Goal: Task Accomplishment & Management: Use online tool/utility

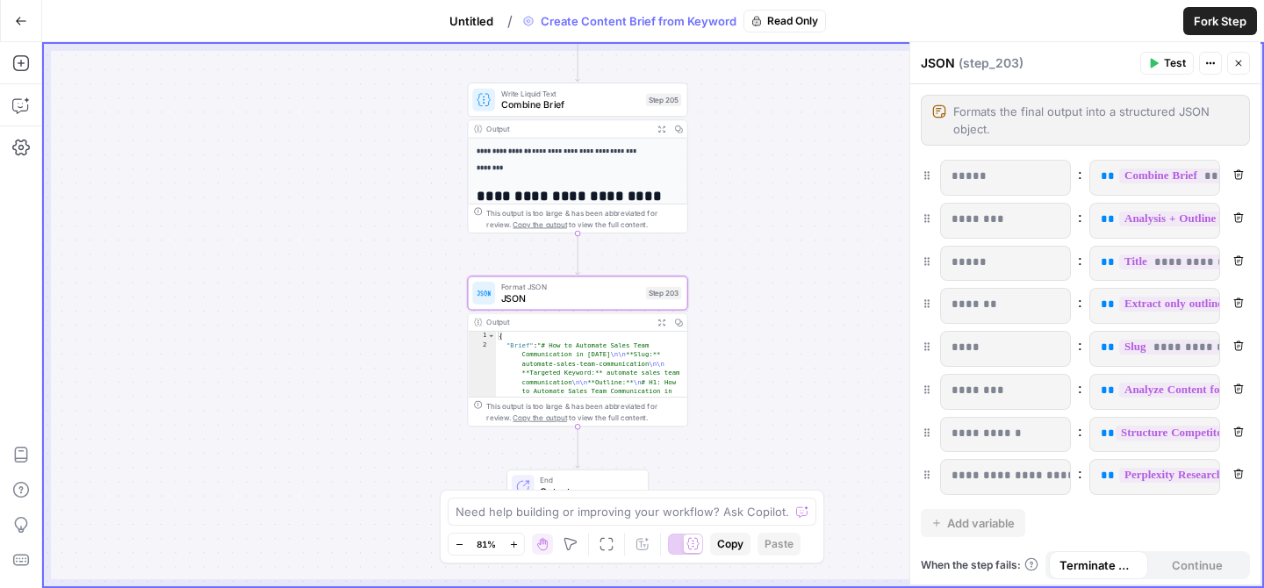
scroll to position [60, 0]
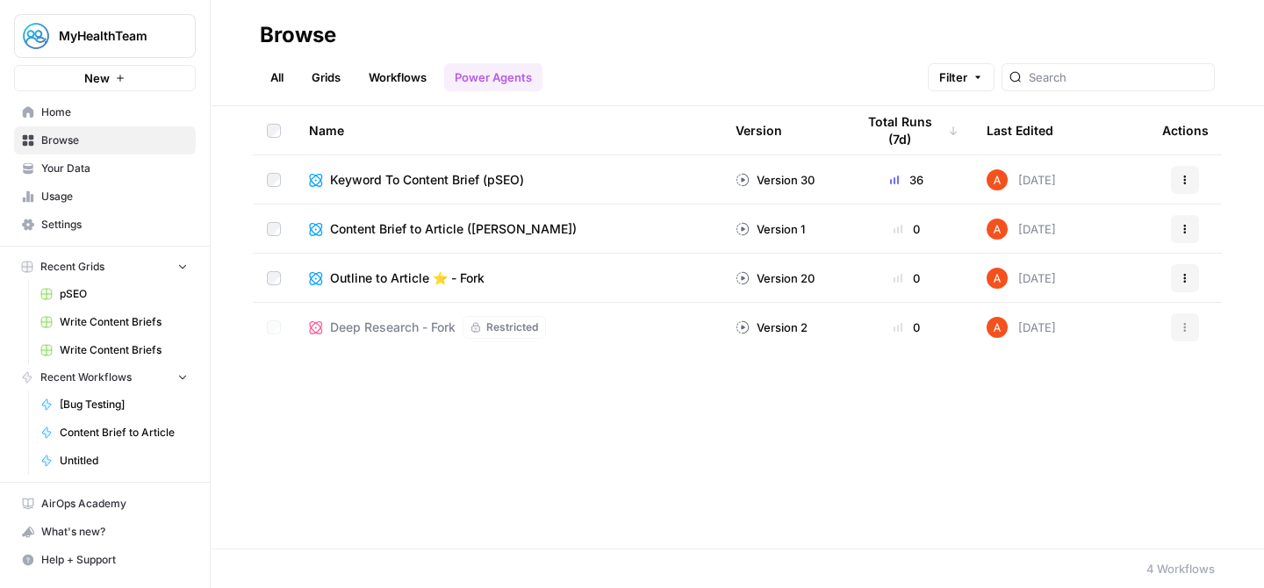
click at [405, 76] on link "Workflows" at bounding box center [397, 77] width 79 height 28
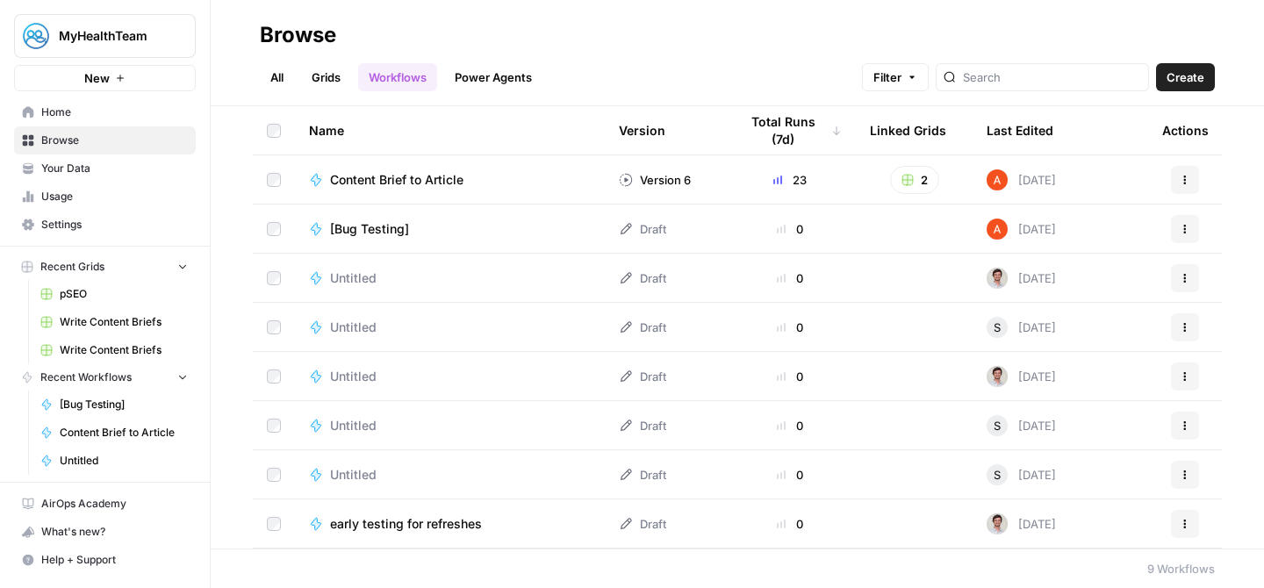
click at [336, 69] on link "Grids" at bounding box center [326, 77] width 50 height 28
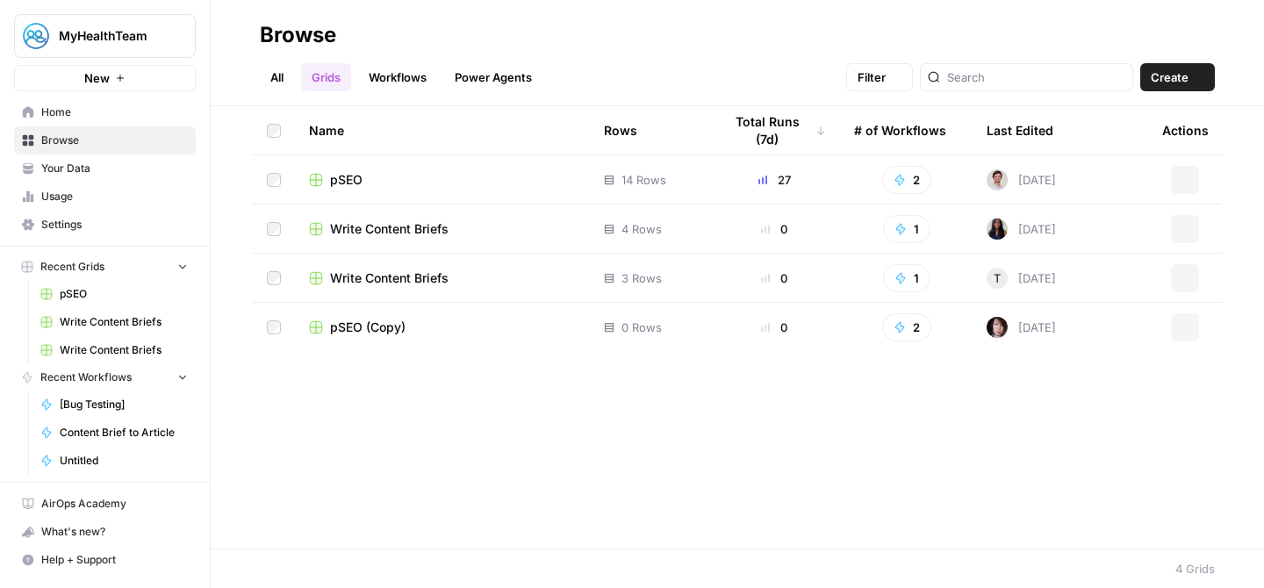
click at [285, 69] on link "All" at bounding box center [277, 77] width 34 height 28
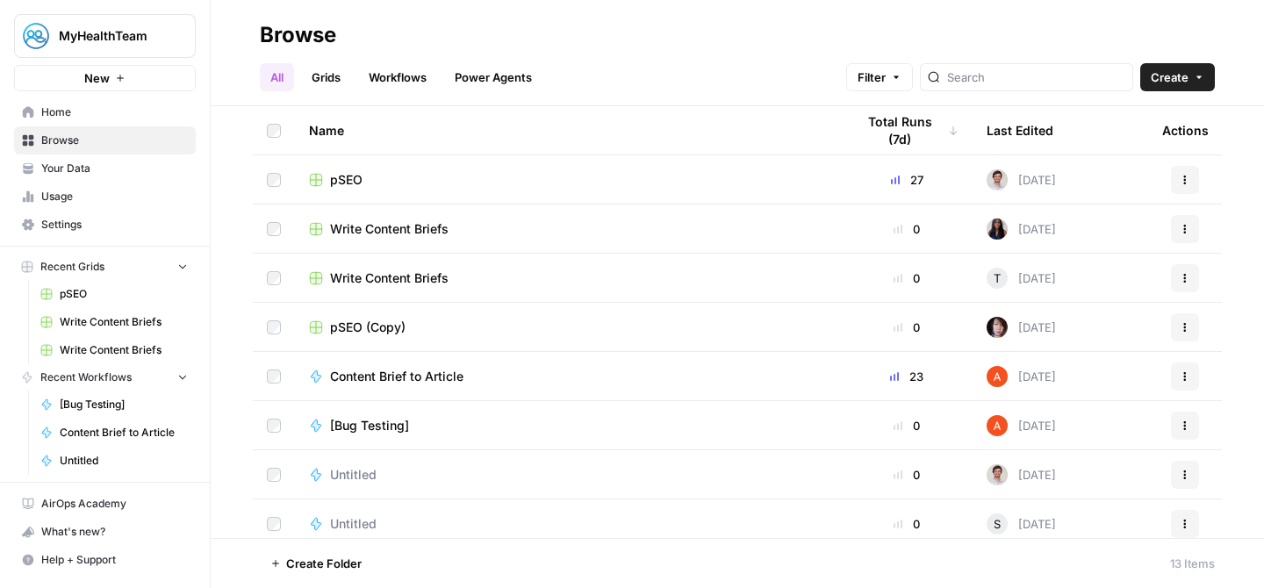
click at [126, 405] on span "[Bug Testing]" at bounding box center [124, 405] width 128 height 16
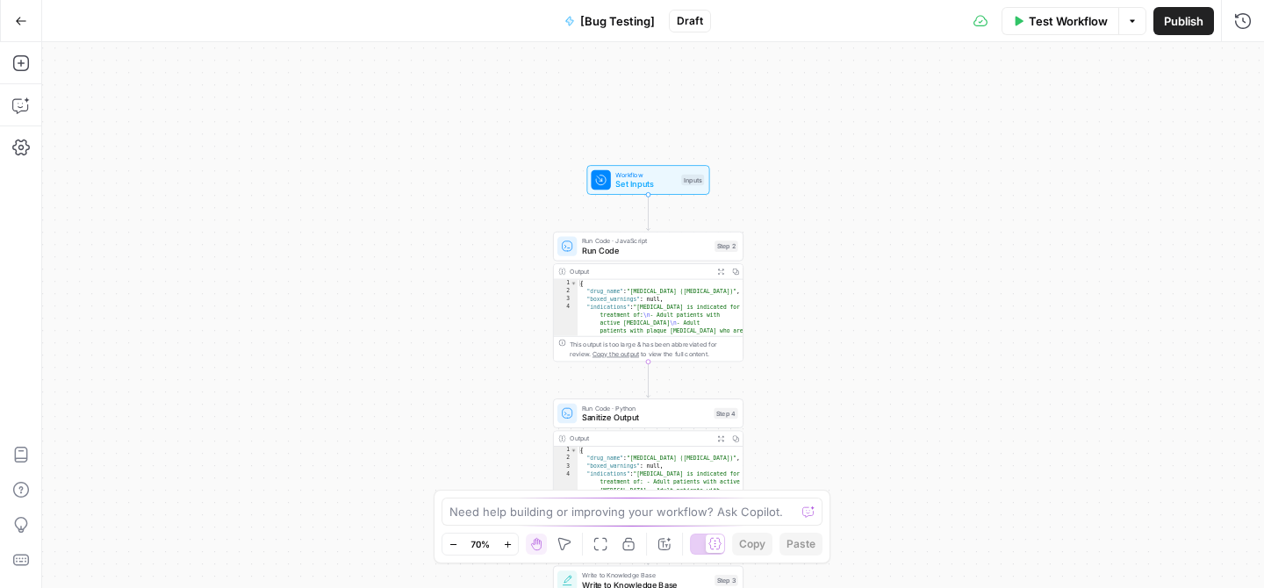
click at [11, 22] on button "Go Back" at bounding box center [21, 21] width 32 height 32
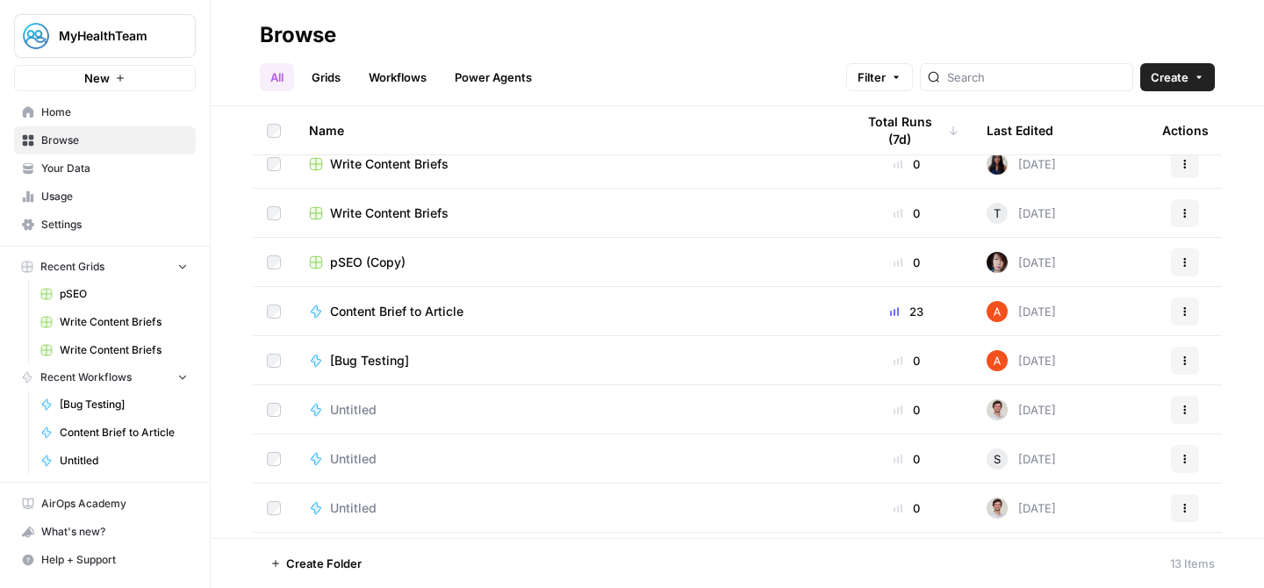
scroll to position [66, 0]
click at [389, 305] on span "Content Brief to Article" at bounding box center [396, 311] width 133 height 18
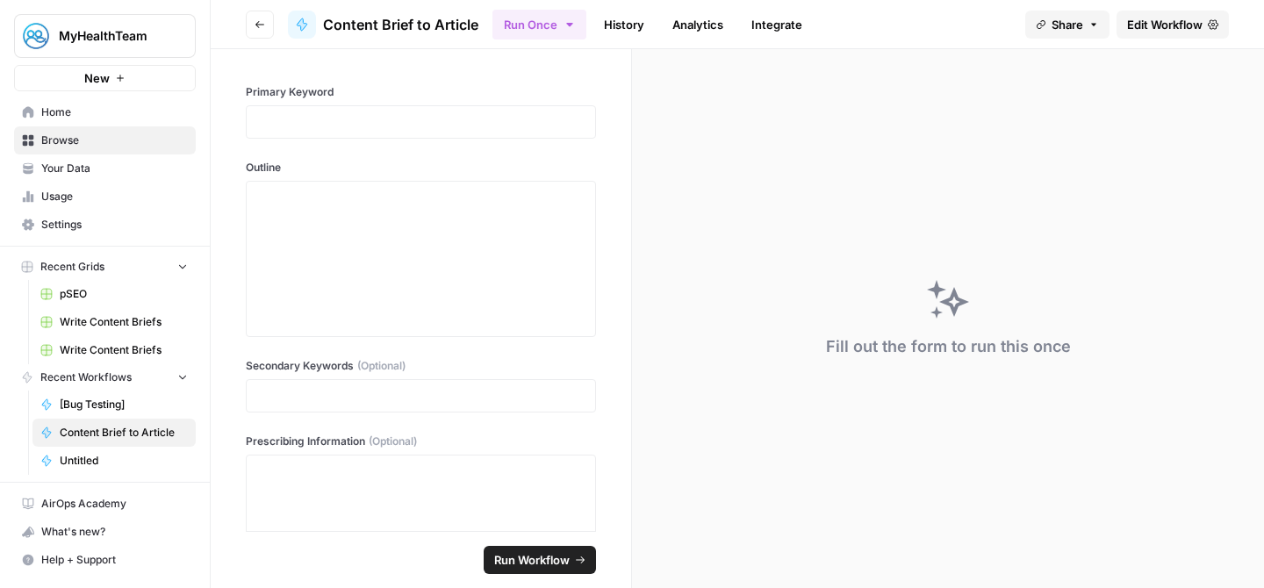
click at [55, 110] on span "Home" at bounding box center [114, 112] width 147 height 16
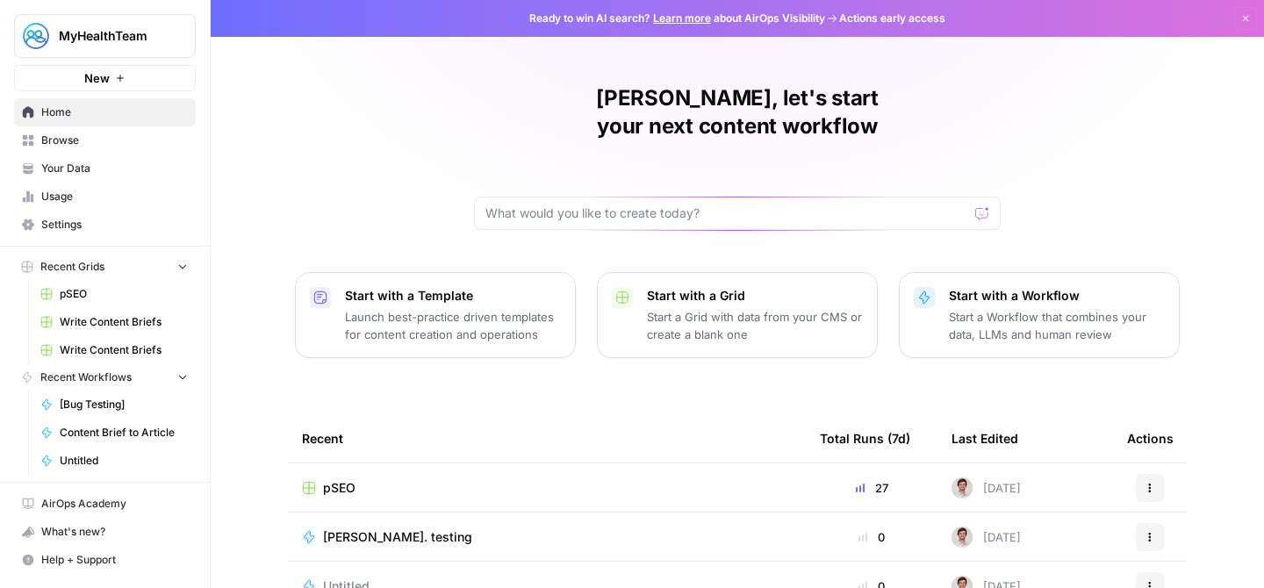
click at [126, 329] on span "Write Content Briefs" at bounding box center [124, 322] width 128 height 16
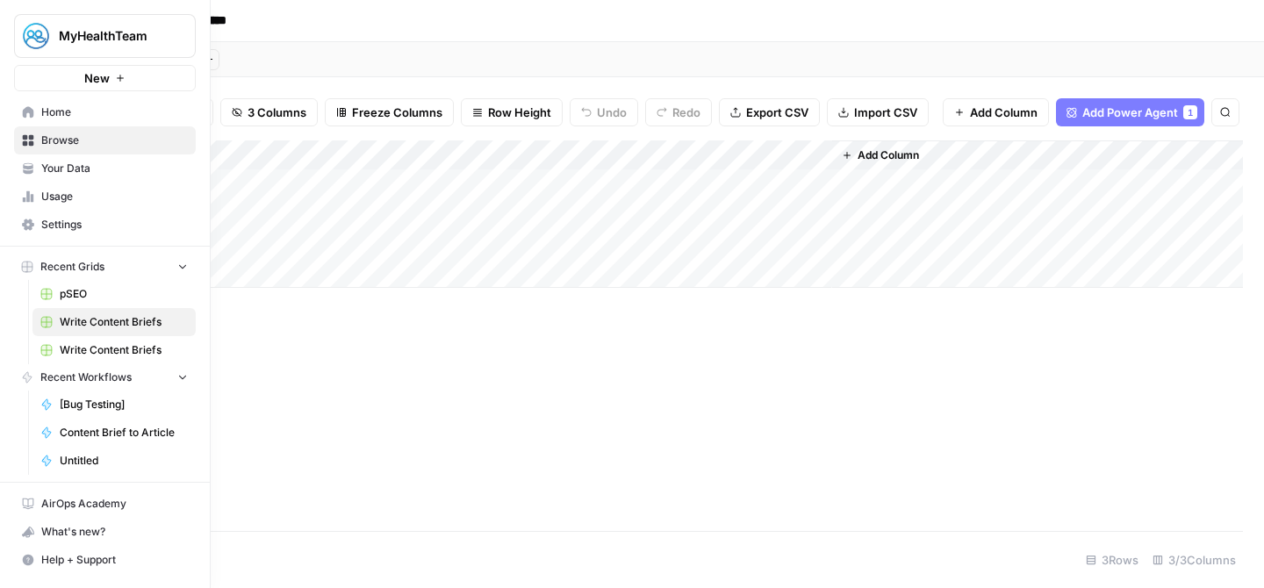
click at [77, 112] on span "Home" at bounding box center [114, 112] width 147 height 16
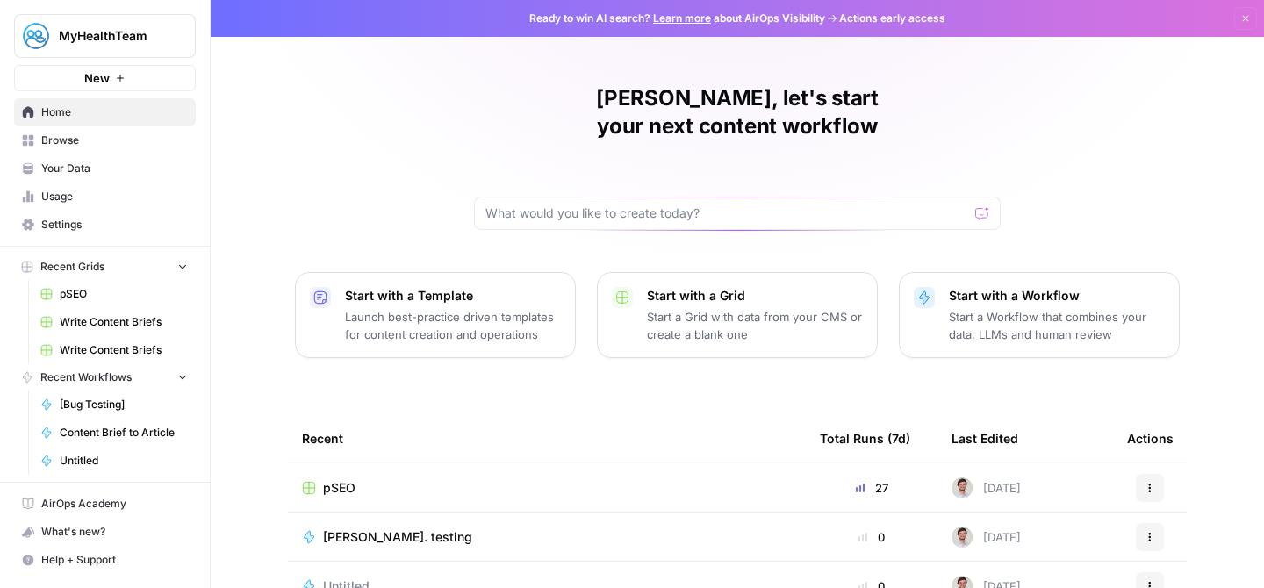
scroll to position [124, 0]
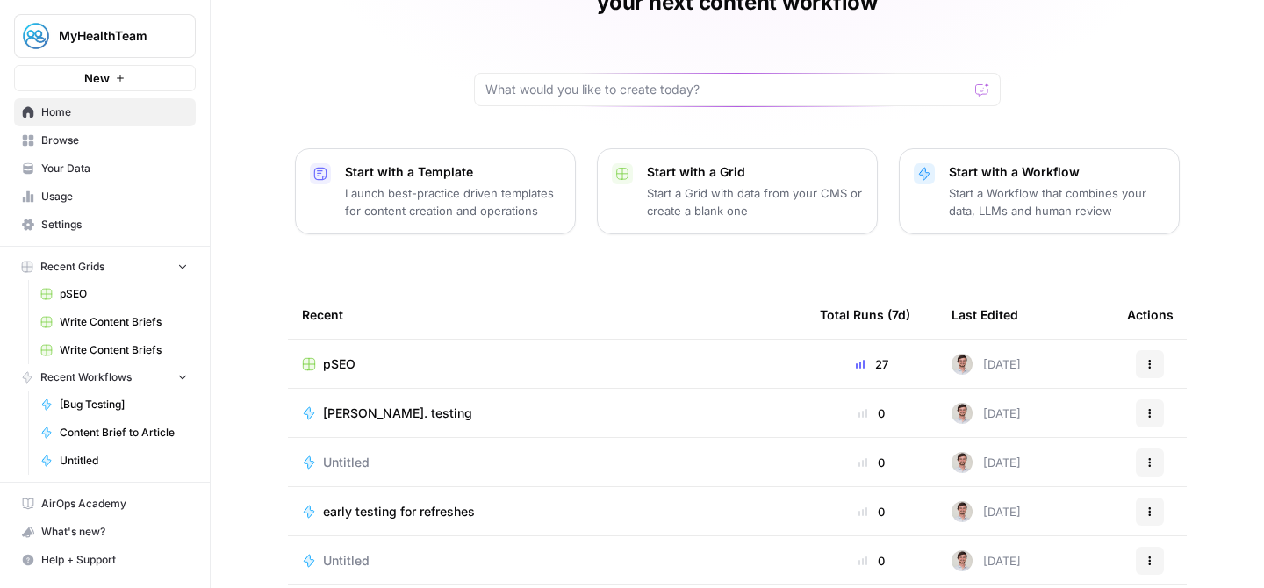
click at [366, 405] on span "[PERSON_NAME]. testing" at bounding box center [397, 414] width 149 height 18
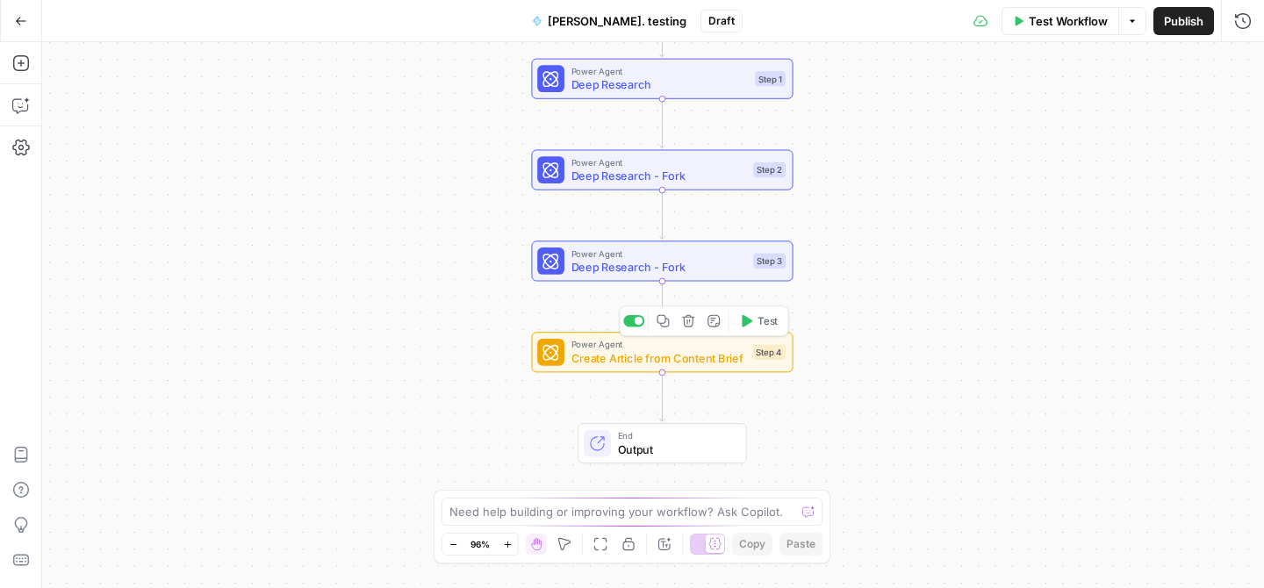
click at [592, 360] on span "Create Article from Content Brief" at bounding box center [658, 357] width 175 height 17
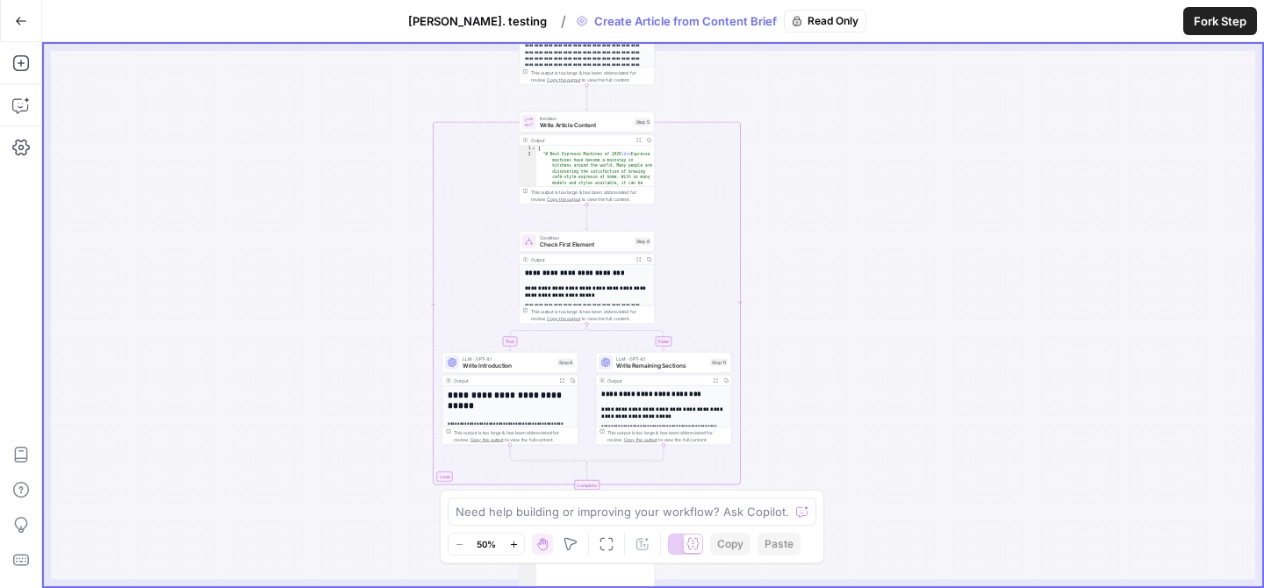
click at [592, 197] on div "This output is too large & has been abbreviated for review. Copy the output to …" at bounding box center [591, 196] width 120 height 14
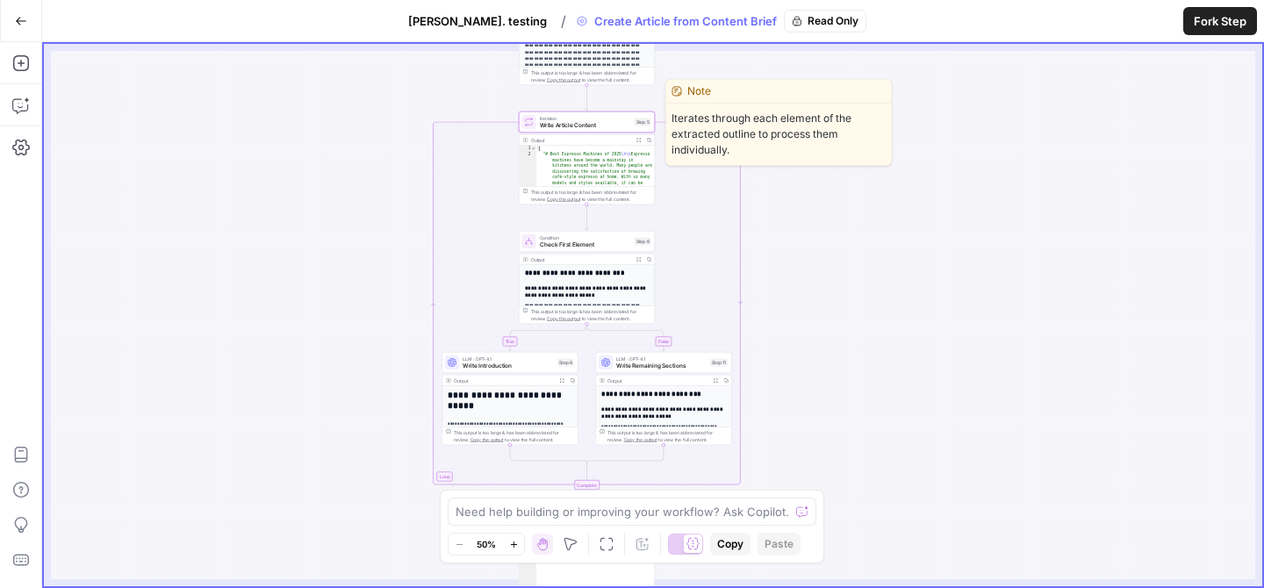
click at [574, 123] on span "Write Article Content" at bounding box center [585, 125] width 91 height 9
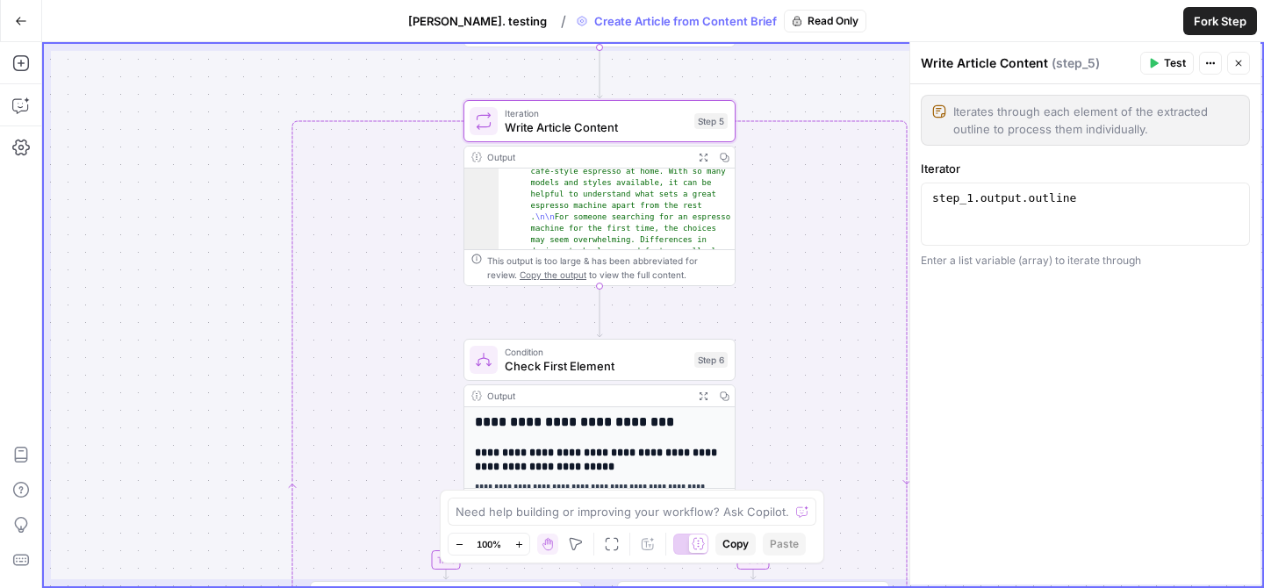
scroll to position [60, 0]
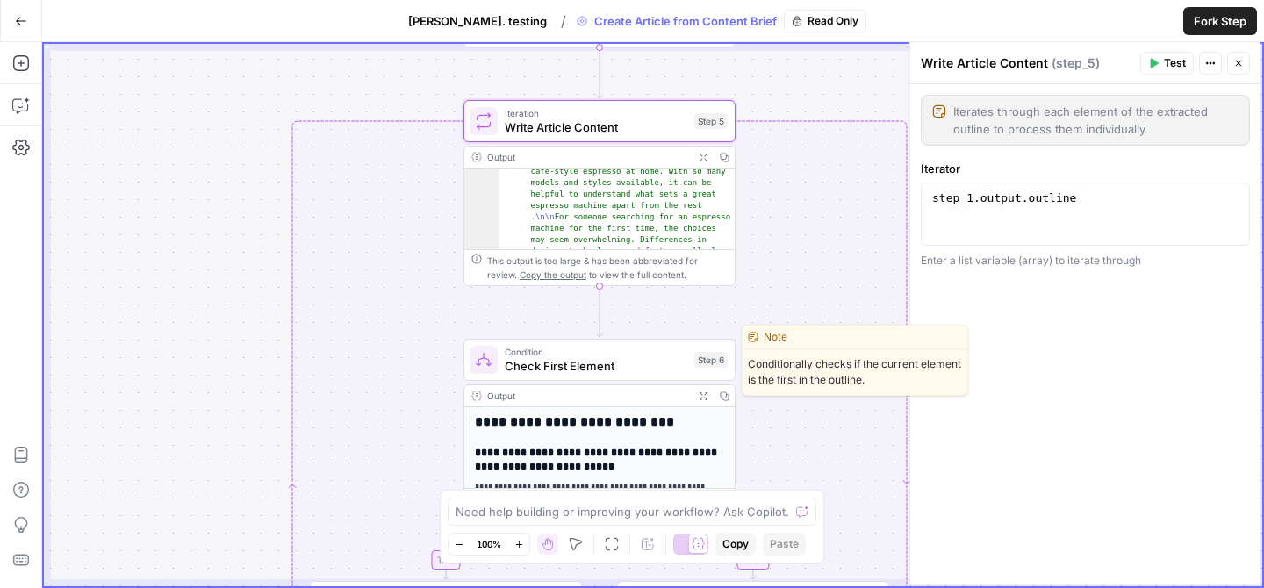
click at [575, 363] on span "Check First Element" at bounding box center [596, 366] width 183 height 18
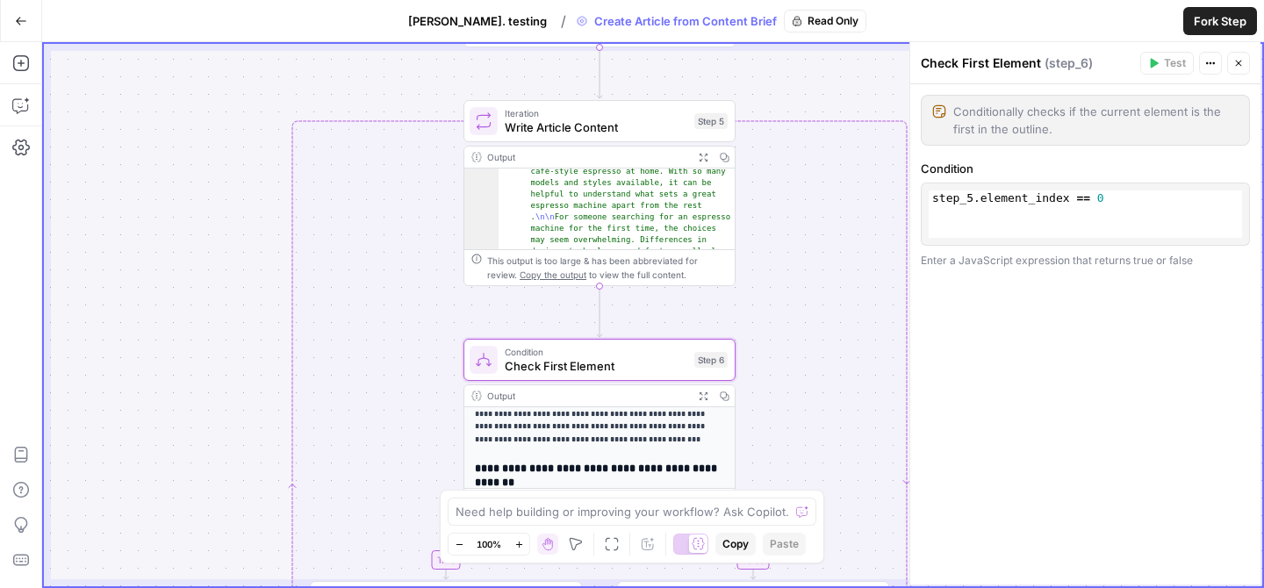
scroll to position [278, 0]
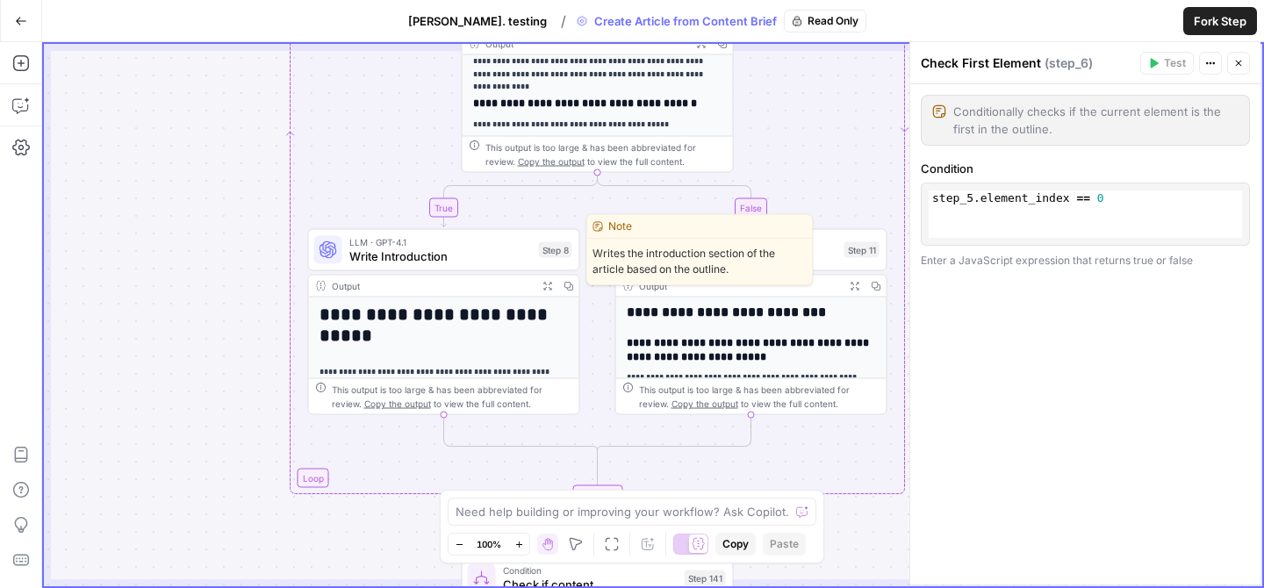
click at [412, 251] on span "Write Introduction" at bounding box center [440, 257] width 183 height 18
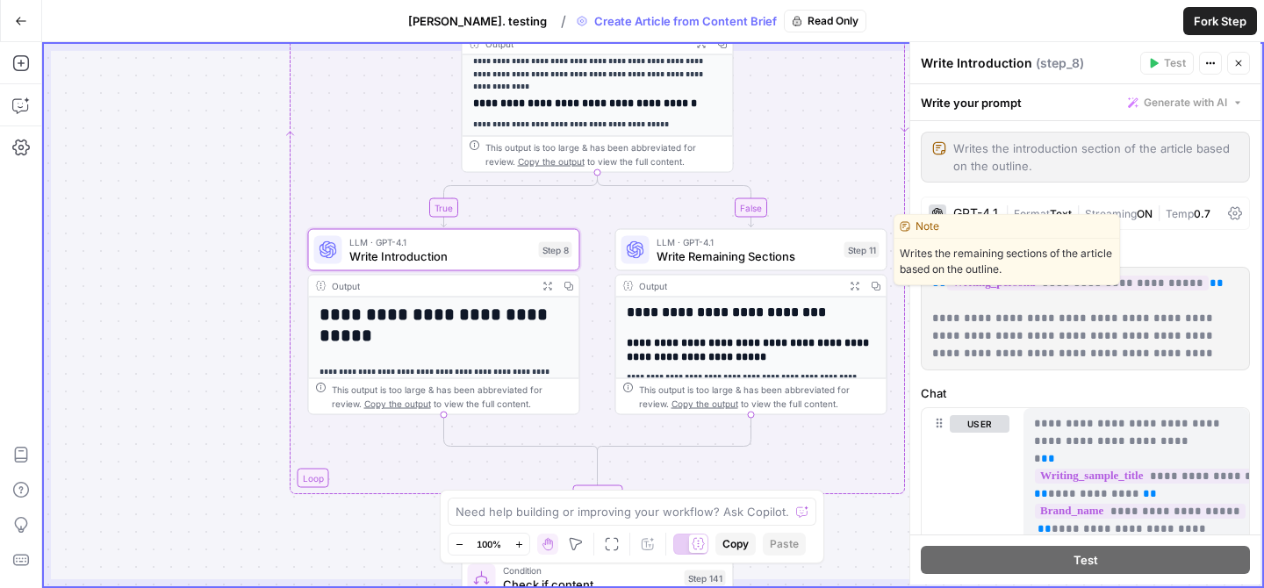
click at [800, 253] on span "Write Remaining Sections" at bounding box center [747, 257] width 181 height 18
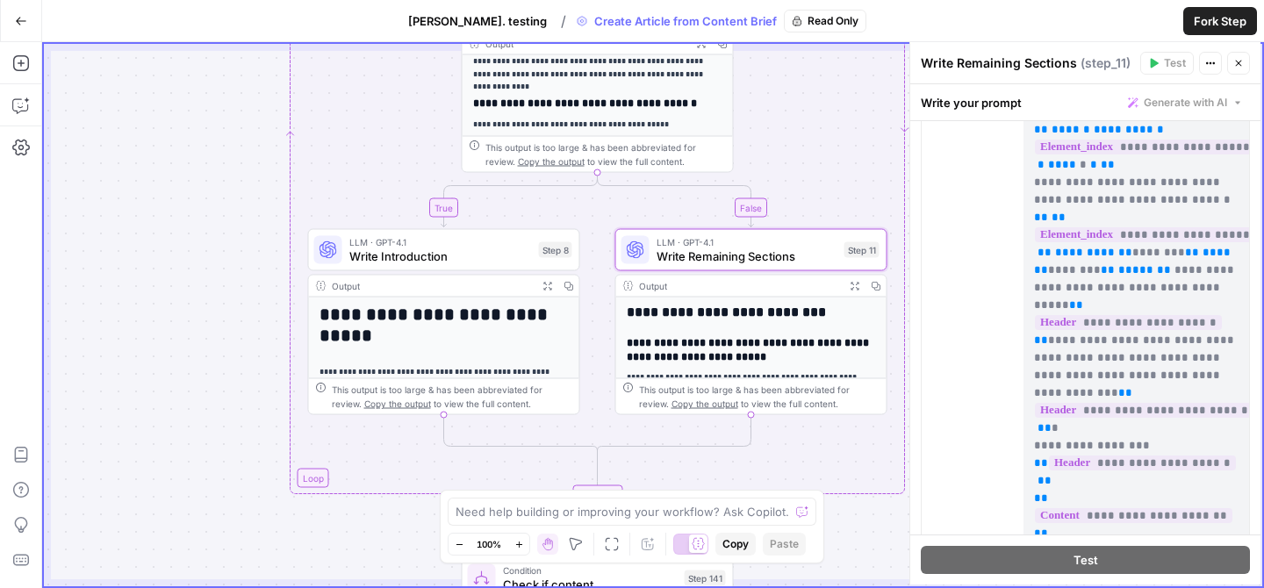
scroll to position [2159, 0]
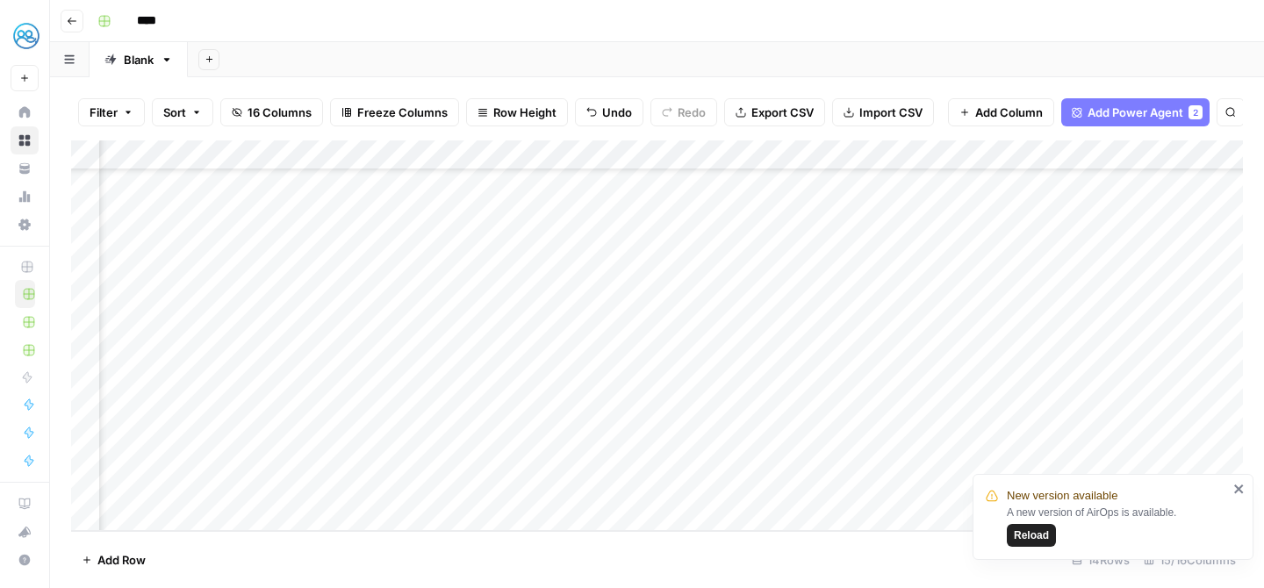
scroll to position [85, 521]
